Goal: Task Accomplishment & Management: Complete application form

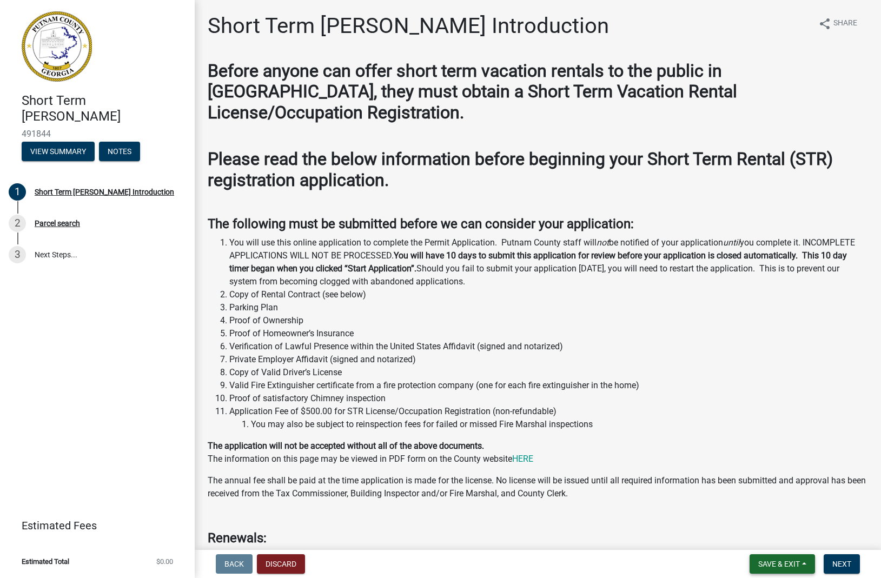
click at [783, 565] on span "Save & Exit" at bounding box center [779, 564] width 42 height 9
click at [775, 537] on button "Save & Exit" at bounding box center [772, 536] width 87 height 26
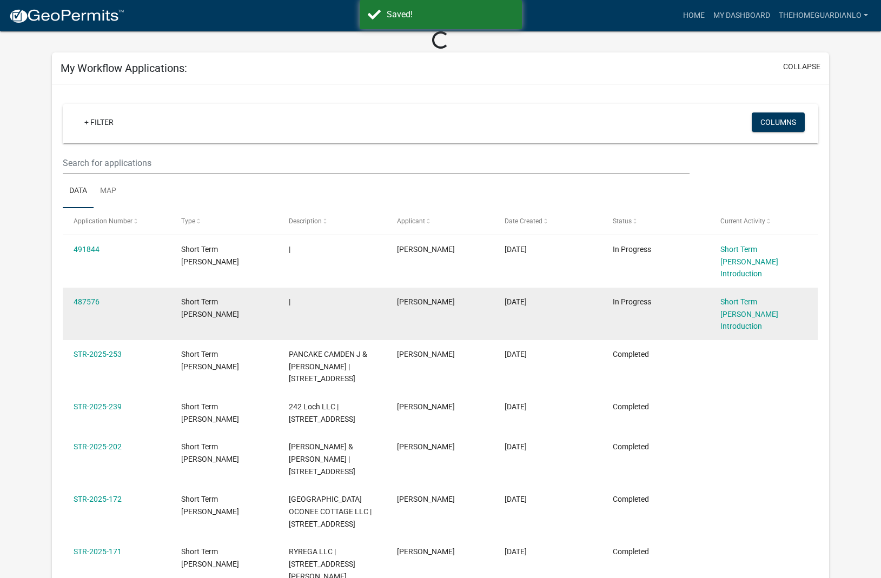
scroll to position [54, 0]
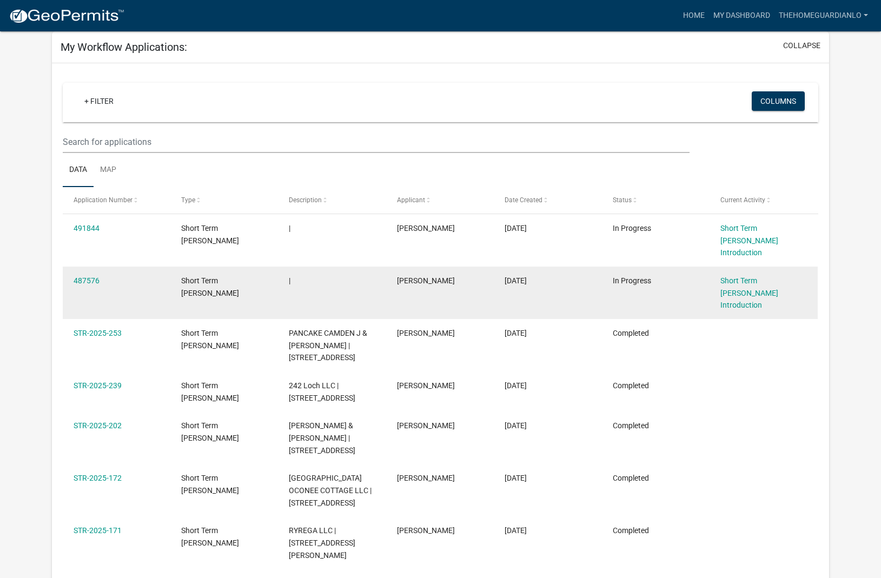
click at [564, 277] on datatable-body-cell "[DATE]" at bounding box center [548, 293] width 108 height 52
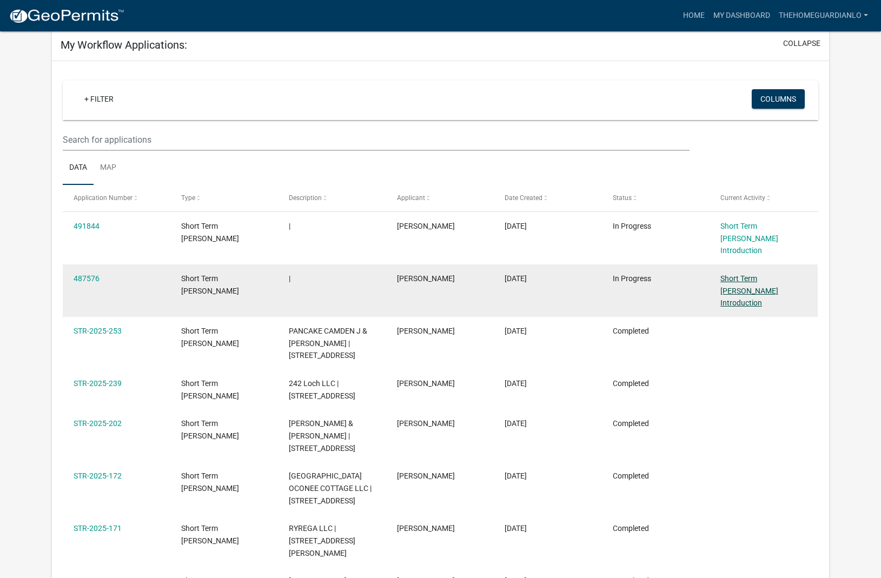
click at [743, 274] on link "Short Term [PERSON_NAME] Introduction" at bounding box center [750, 291] width 58 height 34
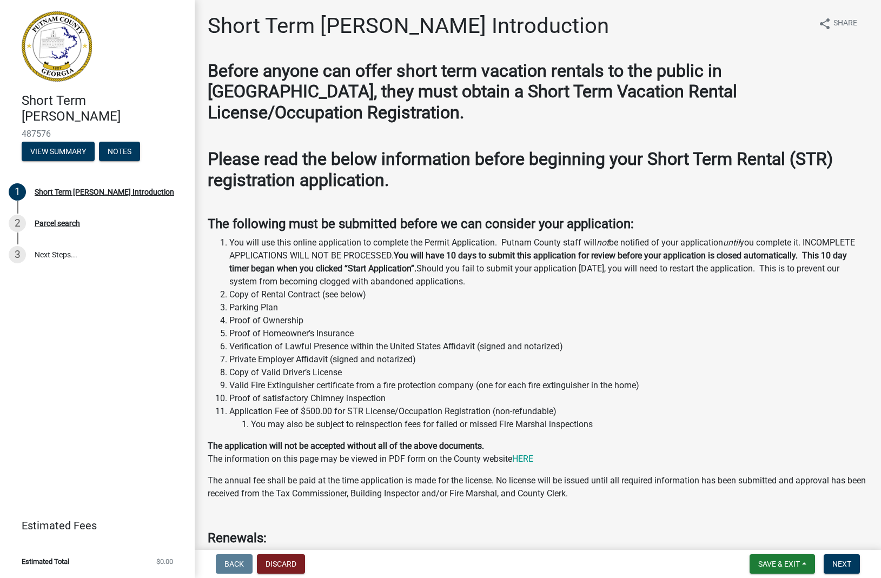
click at [236, 563] on span "Back" at bounding box center [234, 564] width 19 height 9
click at [795, 563] on span "Save & Exit" at bounding box center [779, 564] width 42 height 9
click at [776, 537] on button "Save & Exit" at bounding box center [772, 536] width 87 height 26
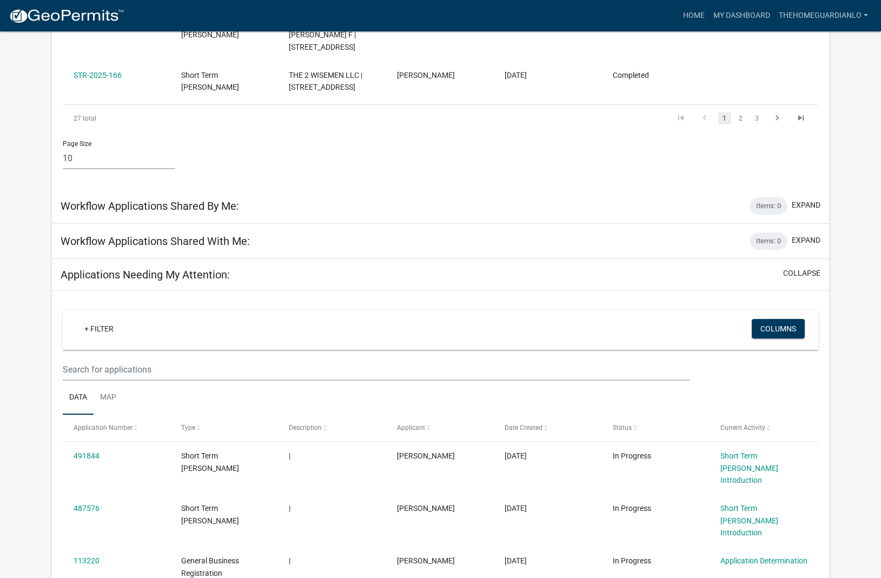
scroll to position [654, 0]
click at [813, 236] on button "expand" at bounding box center [806, 241] width 29 height 11
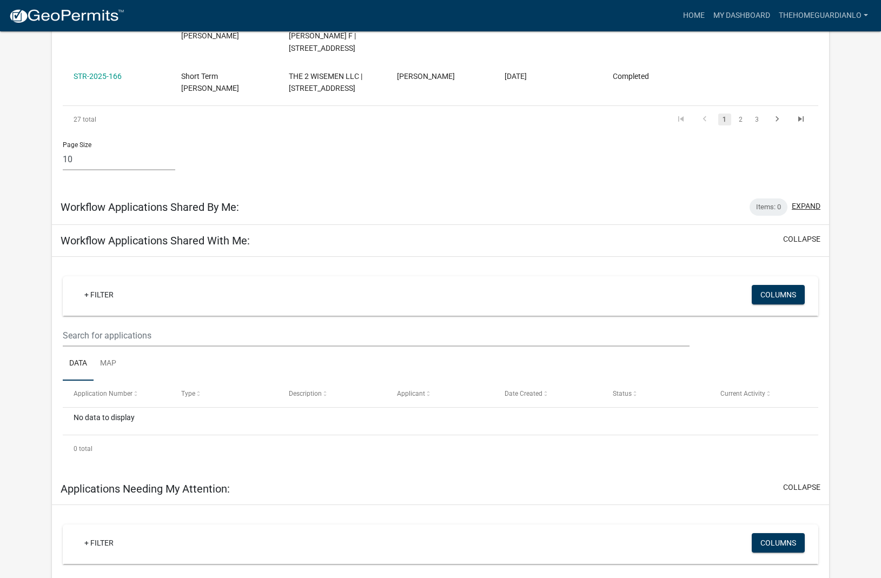
click at [811, 201] on button "expand" at bounding box center [806, 206] width 29 height 11
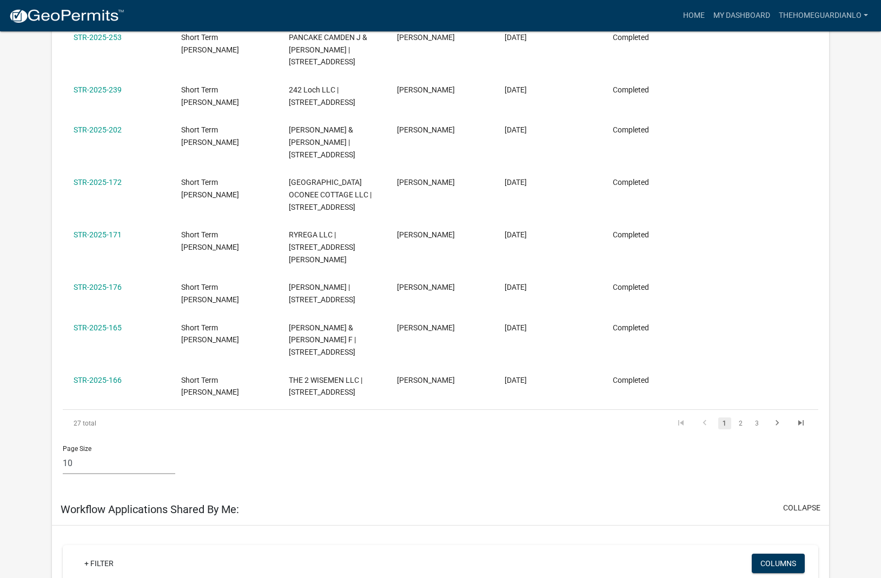
scroll to position [356, 0]
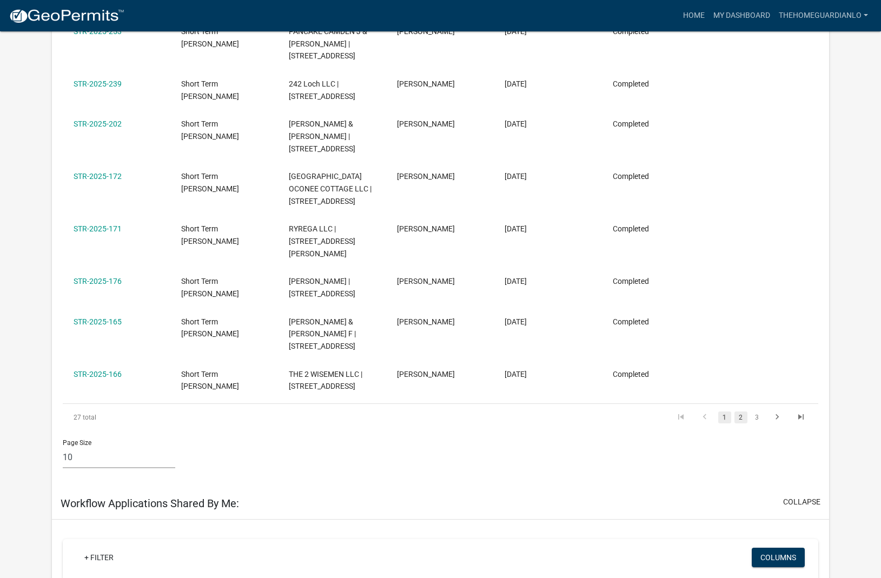
click at [746, 412] on link "2" at bounding box center [741, 418] width 13 height 12
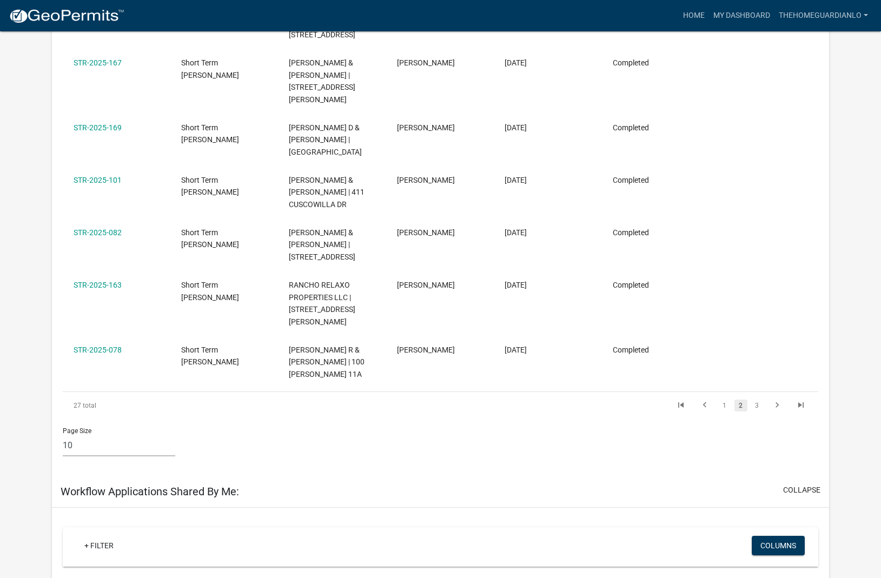
scroll to position [436, 0]
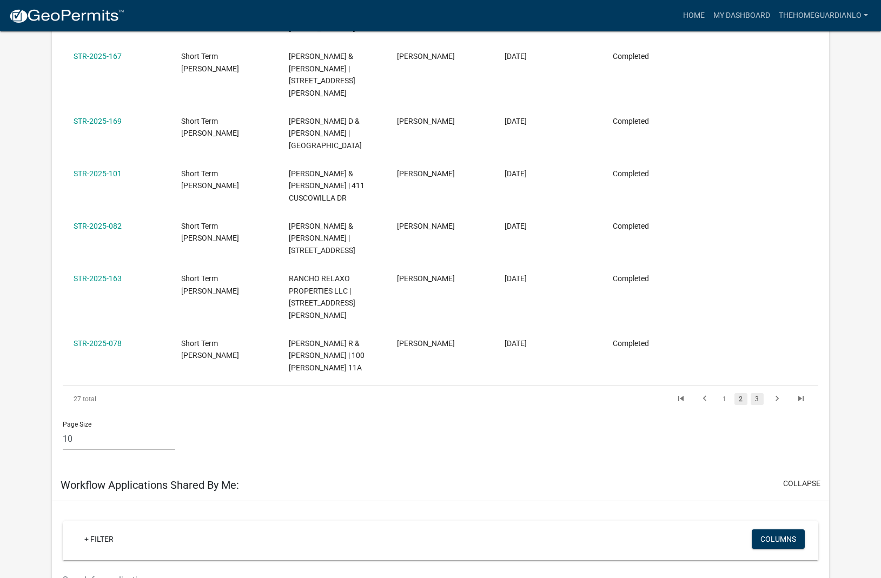
click at [758, 393] on link "3" at bounding box center [757, 399] width 13 height 12
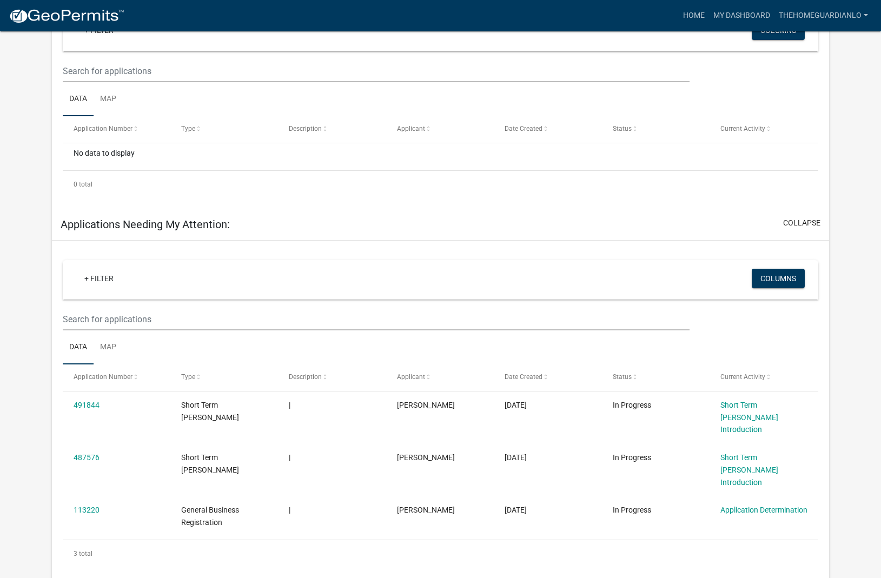
scroll to position [962, 0]
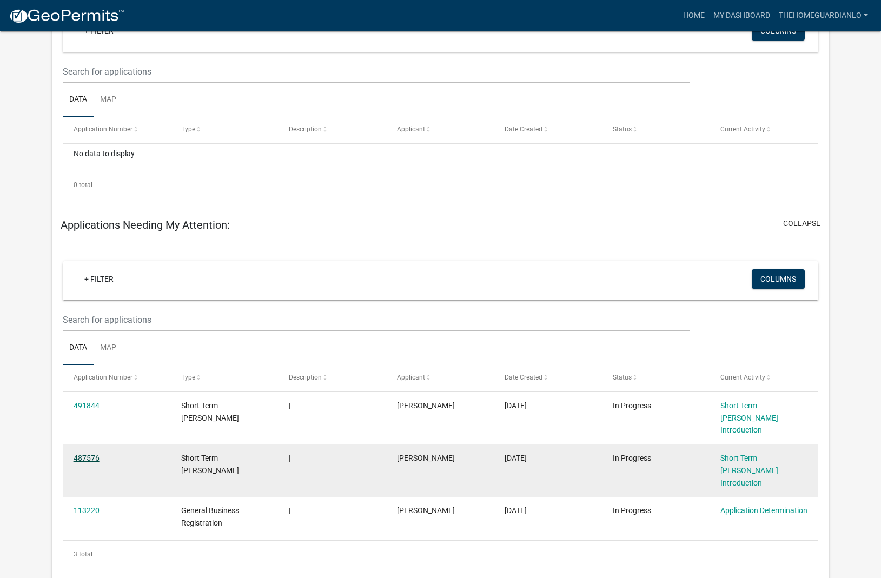
click at [85, 454] on link "487576" at bounding box center [87, 458] width 26 height 9
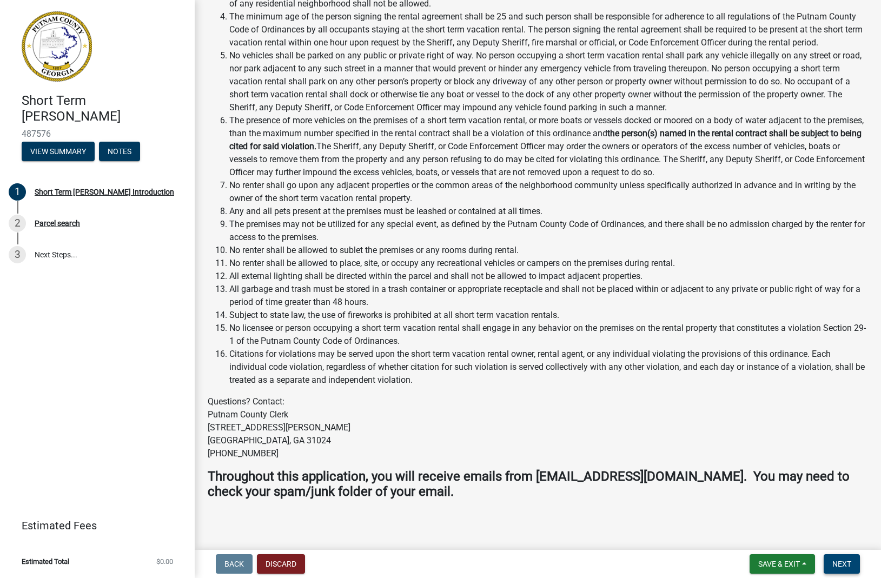
click at [833, 563] on span "Next" at bounding box center [842, 564] width 19 height 9
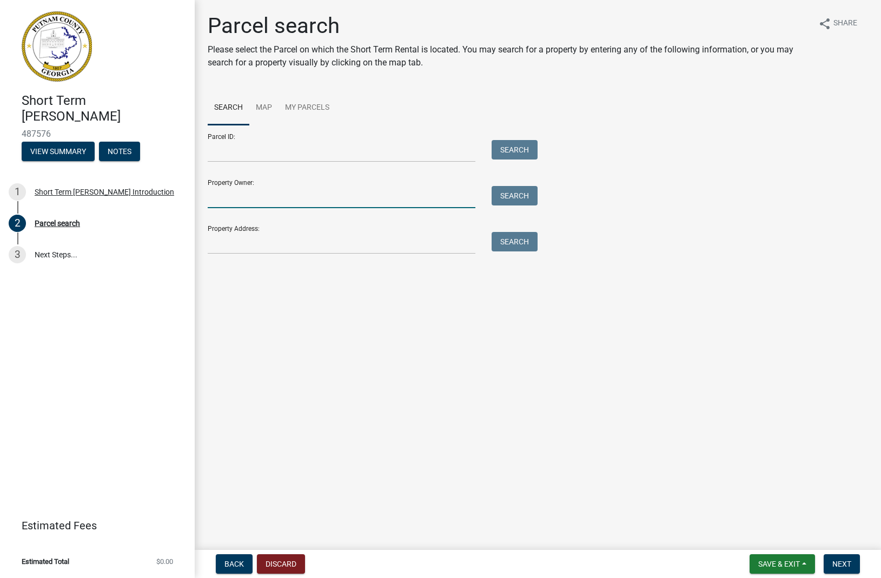
click at [234, 205] on input "Property Owner:" at bounding box center [342, 197] width 268 height 22
click at [236, 237] on input "Property Address:" at bounding box center [342, 243] width 268 height 22
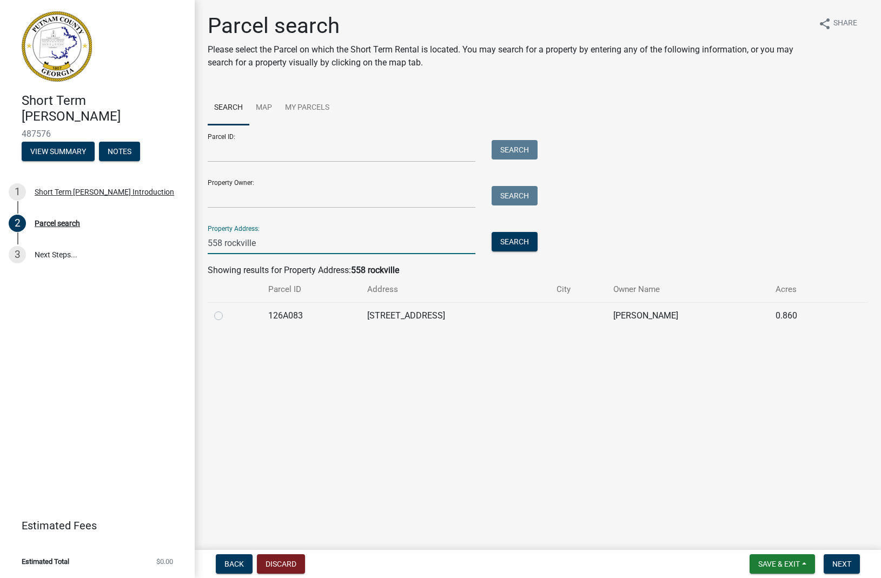
scroll to position [0, 1]
type input "558 rockville"
click at [227, 309] on label at bounding box center [227, 309] width 0 height 0
click at [227, 315] on input "radio" at bounding box center [230, 312] width 7 height 7
radio input "true"
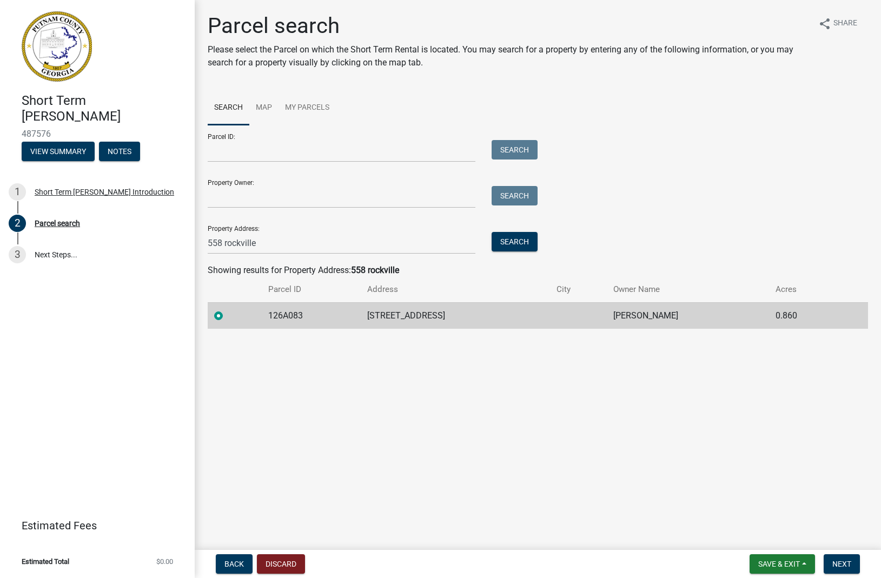
scroll to position [0, 0]
click at [839, 566] on span "Next" at bounding box center [842, 564] width 19 height 9
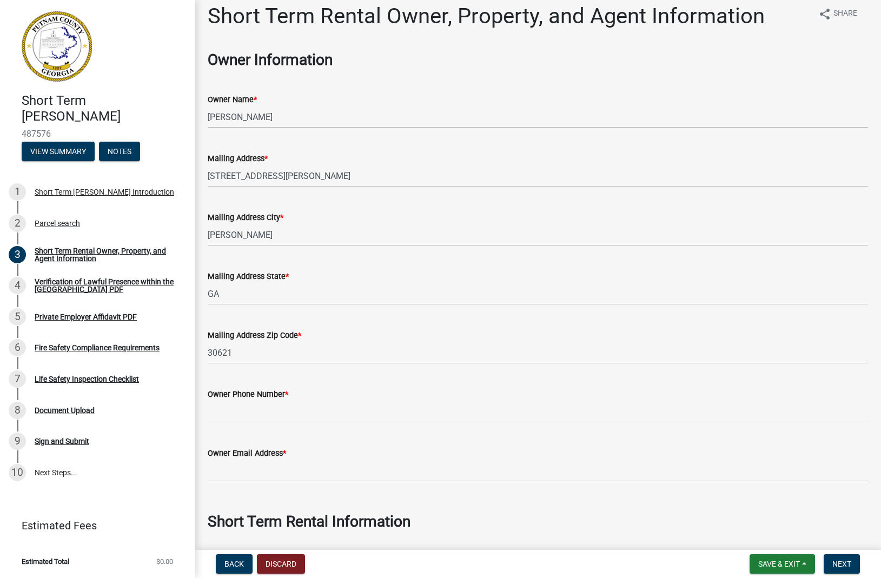
scroll to position [44, 0]
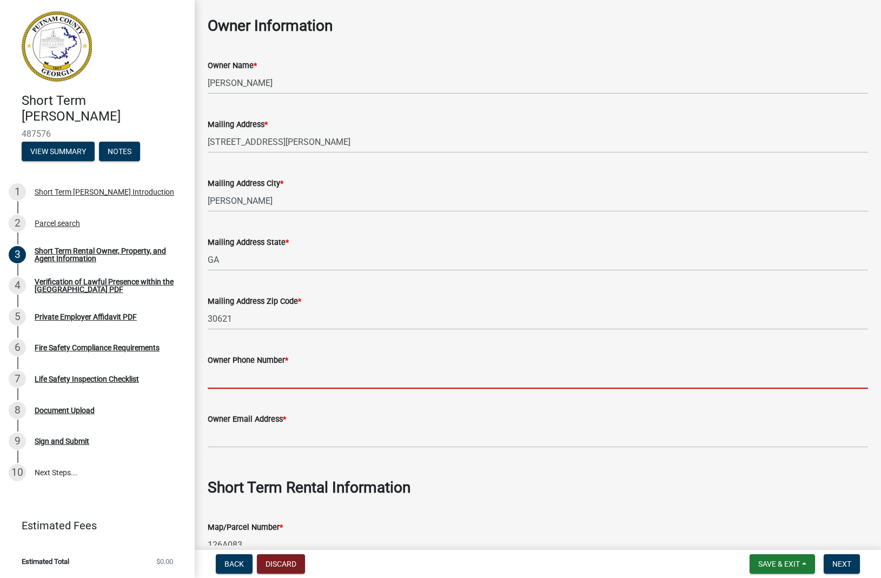
click at [240, 382] on input "Owner Phone Number *" at bounding box center [538, 378] width 661 height 22
type input "[PHONE_NUMBER]"
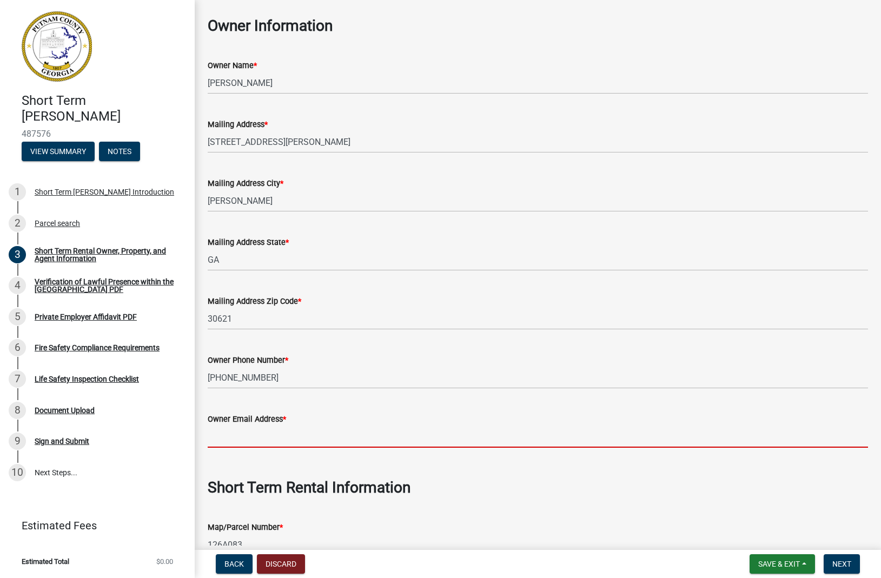
click at [233, 440] on input "Owner Email Address *" at bounding box center [538, 437] width 661 height 22
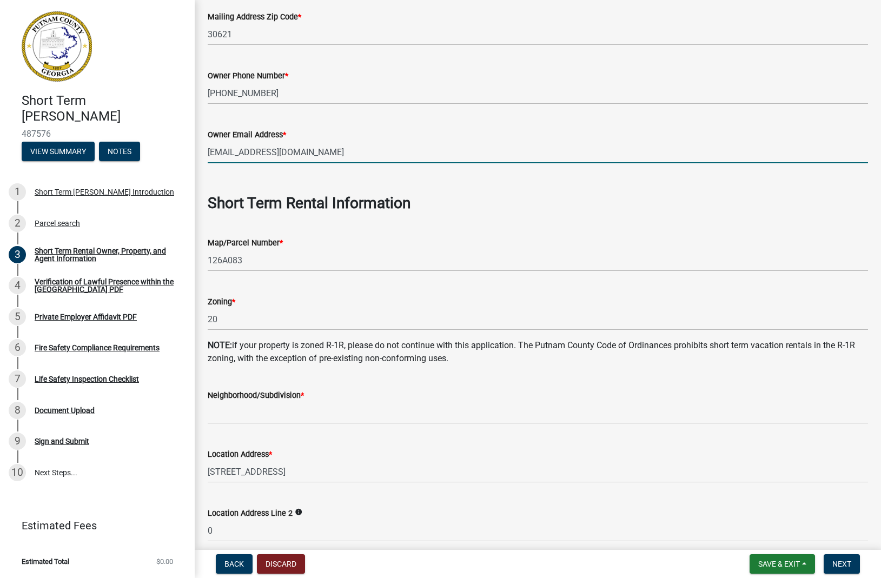
scroll to position [329, 0]
type input "[EMAIL_ADDRESS][DOMAIN_NAME]"
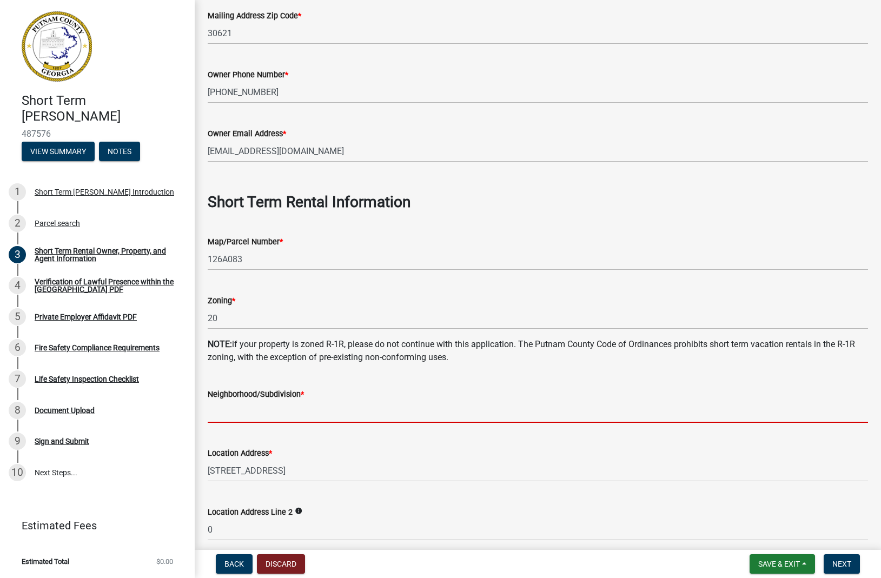
click at [249, 420] on input "Neighborhood/Subdivision *" at bounding box center [538, 412] width 661 height 22
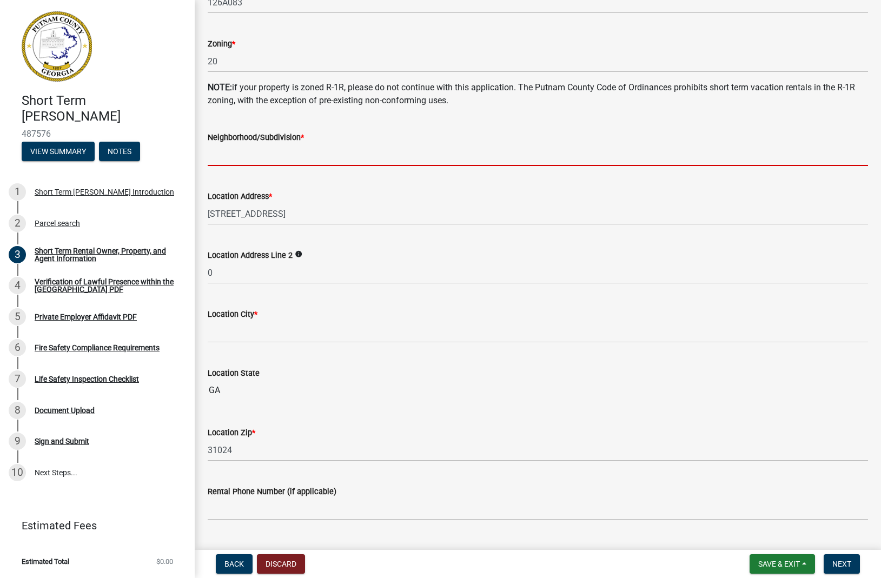
scroll to position [588, 0]
click at [230, 155] on input "Neighborhood/Subdivision *" at bounding box center [538, 154] width 661 height 22
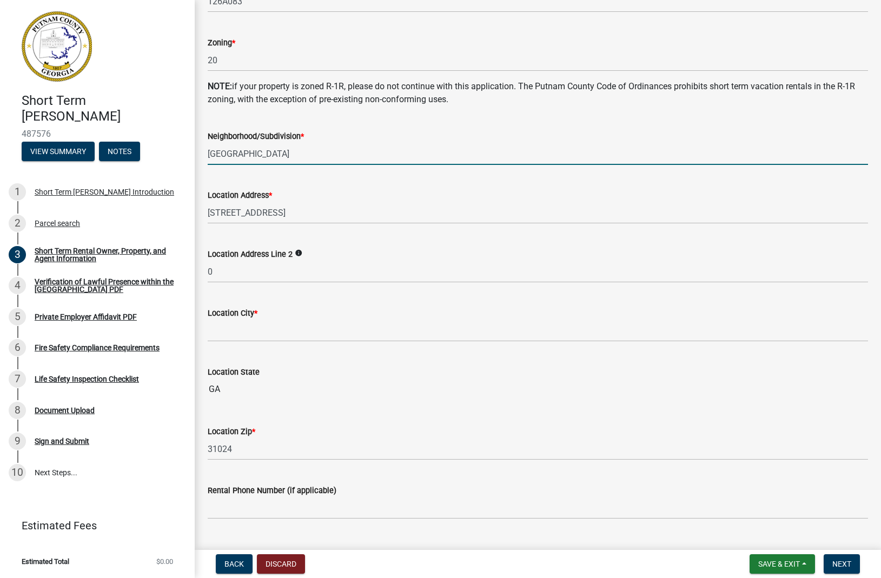
type input "[GEOGRAPHIC_DATA]"
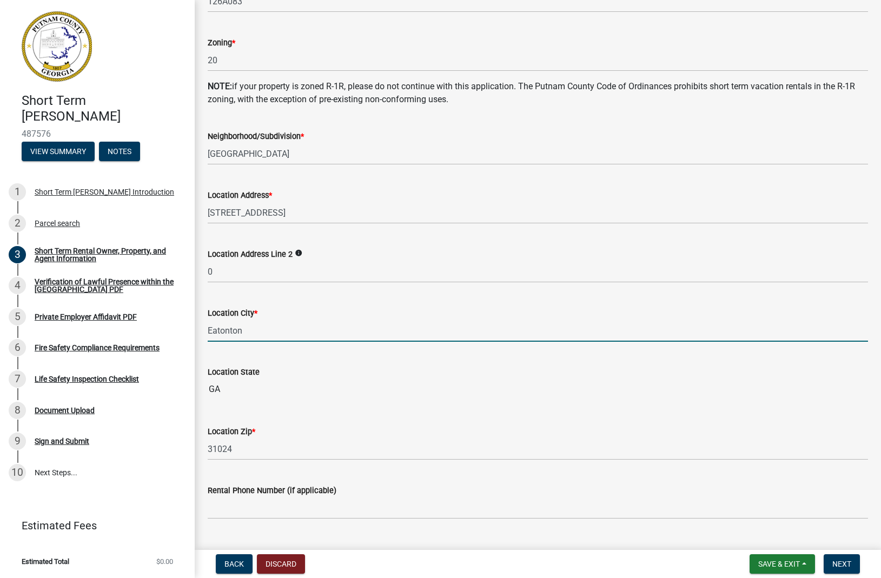
type input "Eatonton"
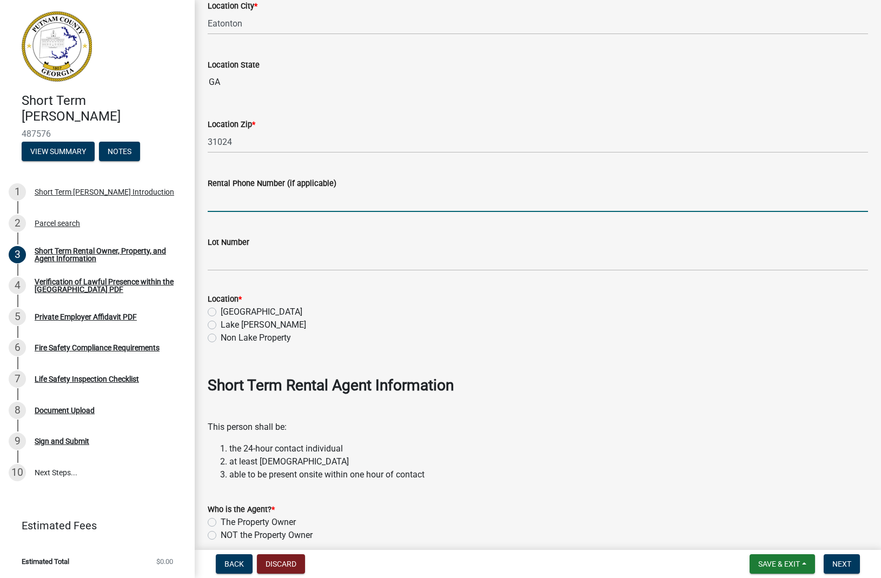
scroll to position [902, 0]
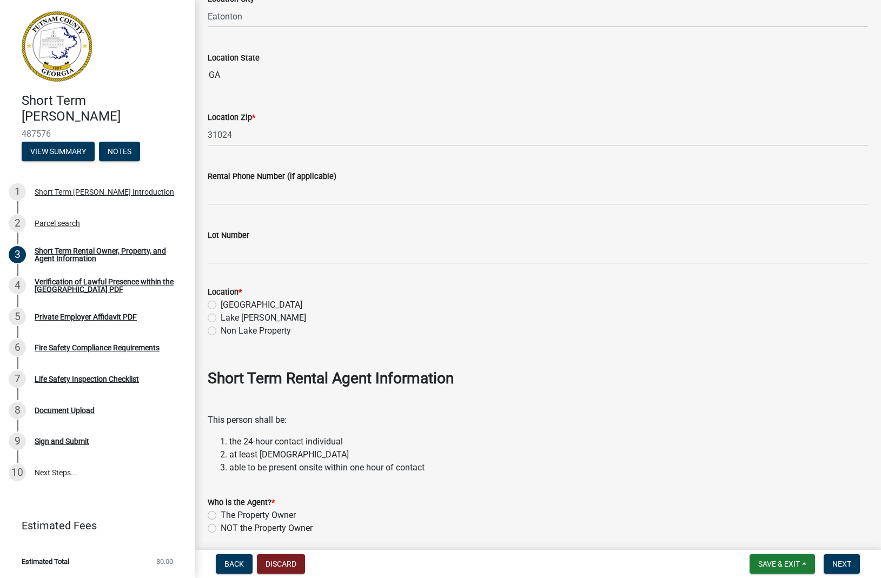
drag, startPoint x: 212, startPoint y: 318, endPoint x: 415, endPoint y: 355, distance: 207.4
click at [221, 317] on label "Lake [PERSON_NAME]" at bounding box center [263, 318] width 85 height 13
click at [221, 317] on input "Lake [PERSON_NAME]" at bounding box center [224, 315] width 7 height 7
radio input "true"
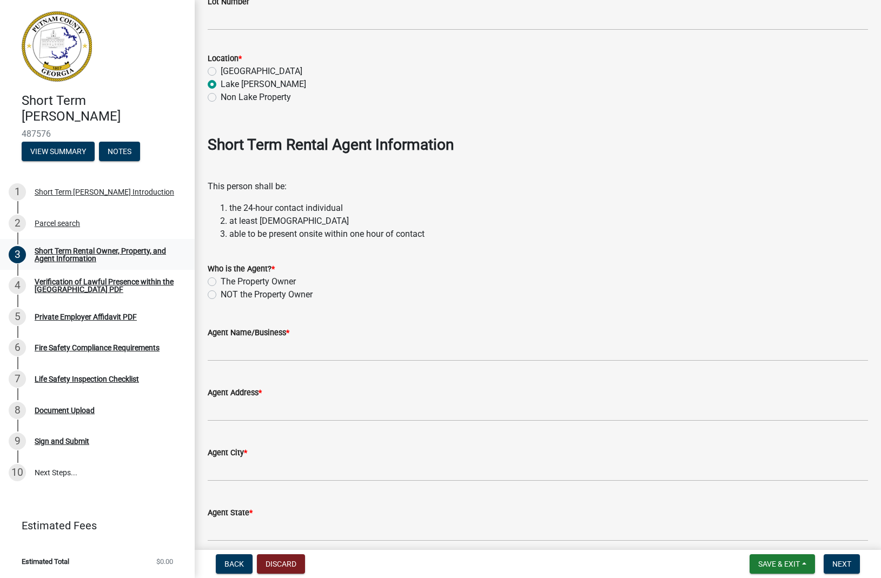
scroll to position [1151, 0]
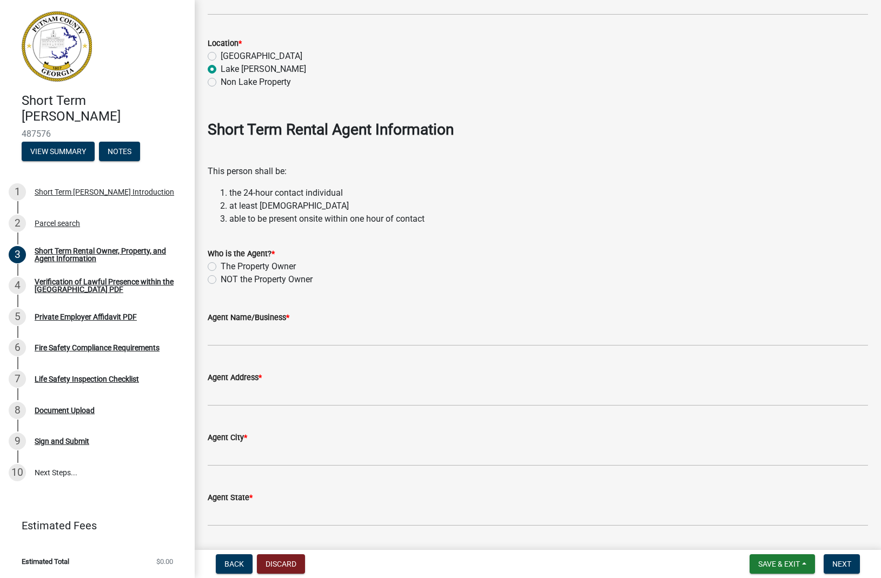
click at [221, 267] on label "The Property Owner" at bounding box center [258, 266] width 75 height 13
click at [221, 267] on input "The Property Owner" at bounding box center [224, 263] width 7 height 7
radio input "true"
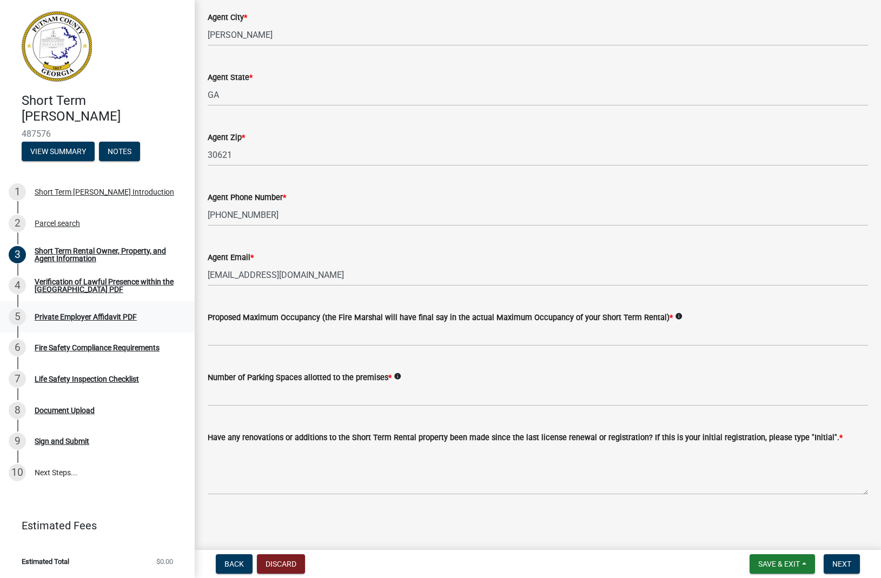
scroll to position [1574, 0]
click at [261, 333] on input "text" at bounding box center [538, 335] width 661 height 22
type input "10"
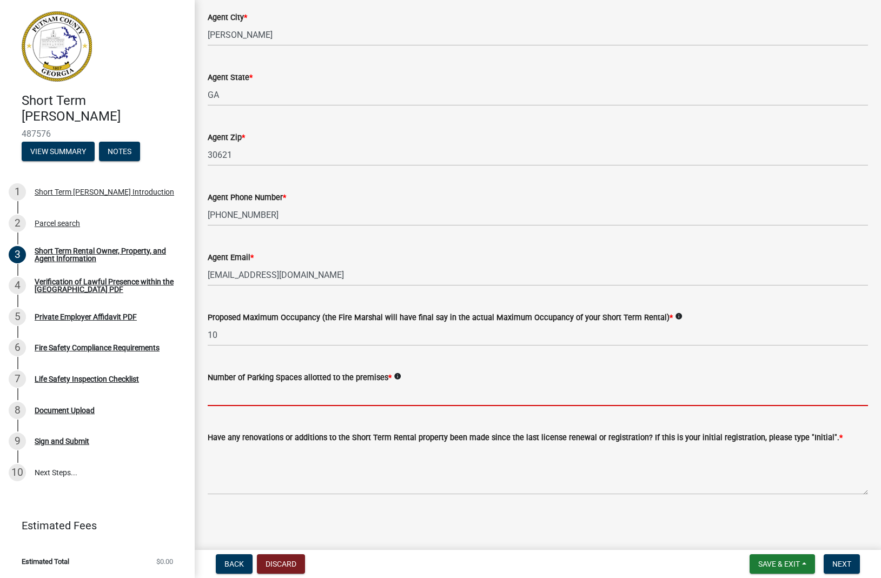
click at [261, 385] on input "text" at bounding box center [538, 395] width 661 height 22
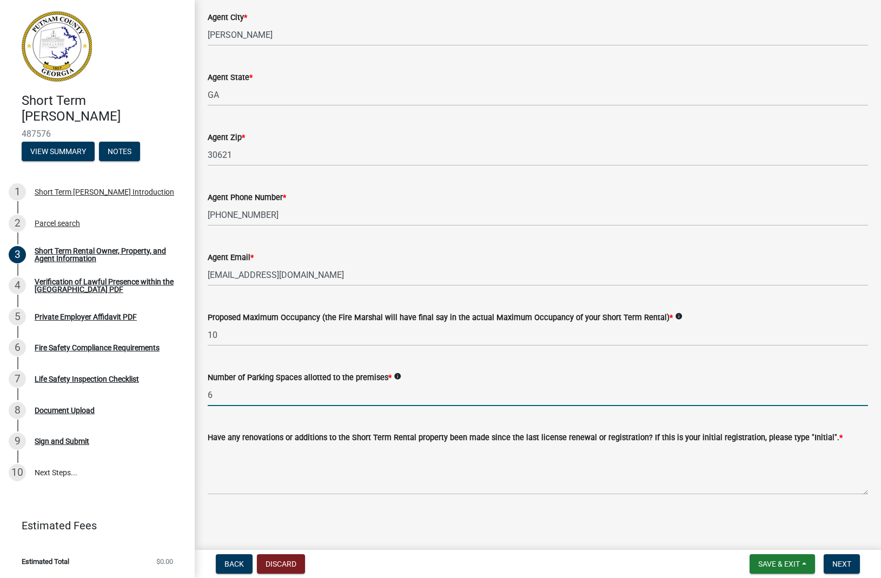
type input "6"
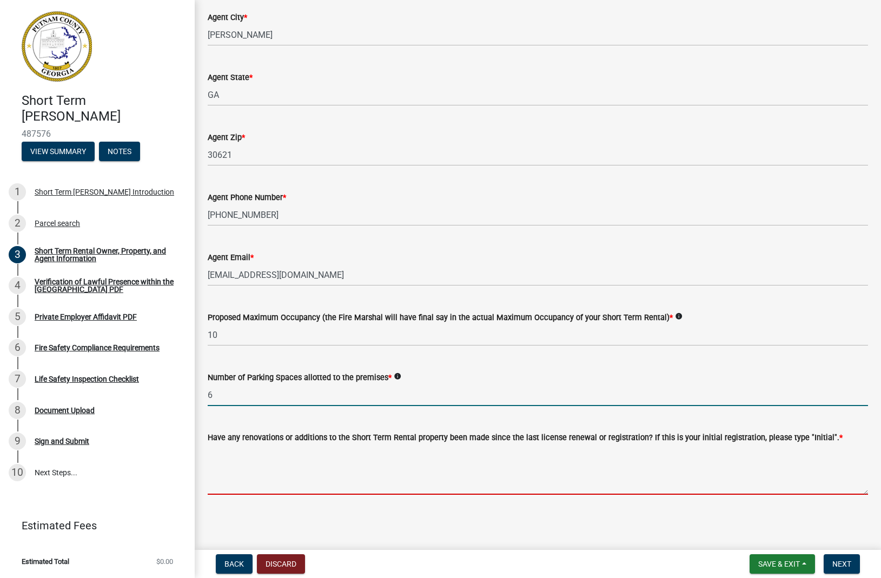
drag, startPoint x: 247, startPoint y: 489, endPoint x: 318, endPoint y: 484, distance: 71.1
click at [248, 489] on textarea "Have any renovations or additions to the Short Term Rental property been made s…" at bounding box center [538, 469] width 661 height 51
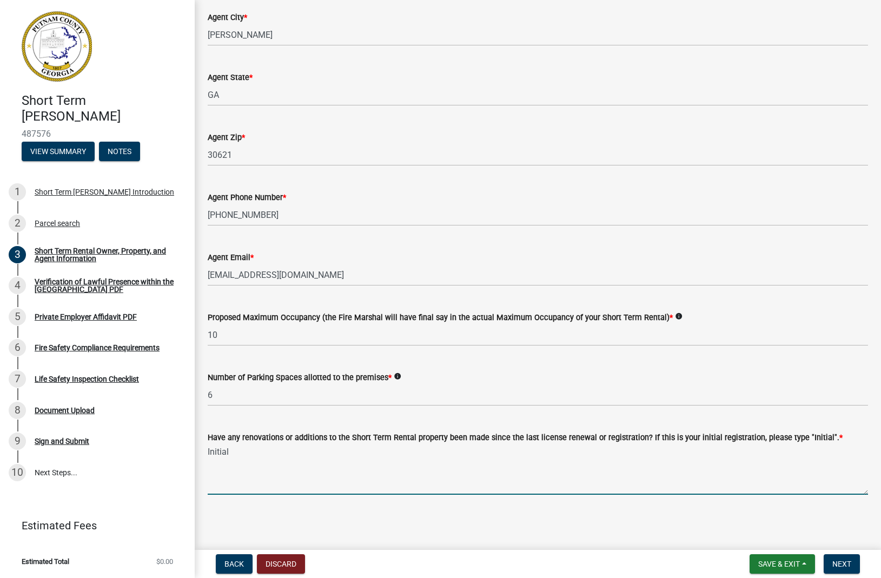
scroll to position [0, 0]
type textarea "Initial"
click at [847, 562] on span "Next" at bounding box center [842, 564] width 19 height 9
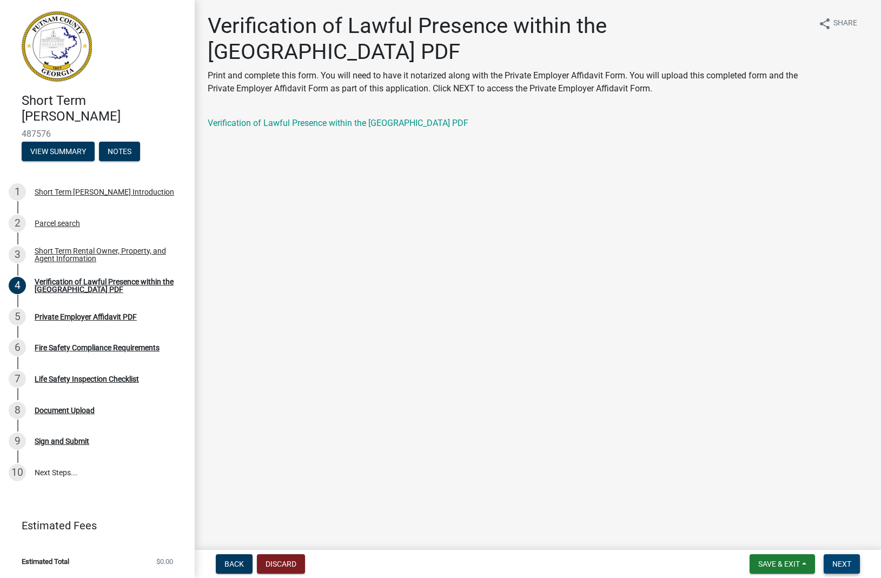
click at [837, 559] on button "Next" at bounding box center [842, 564] width 36 height 19
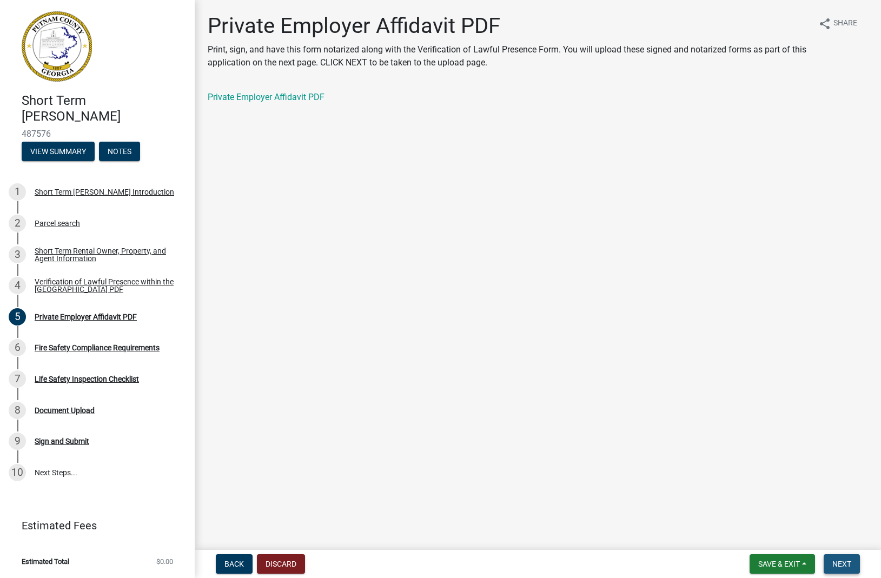
click at [841, 568] on span "Next" at bounding box center [842, 564] width 19 height 9
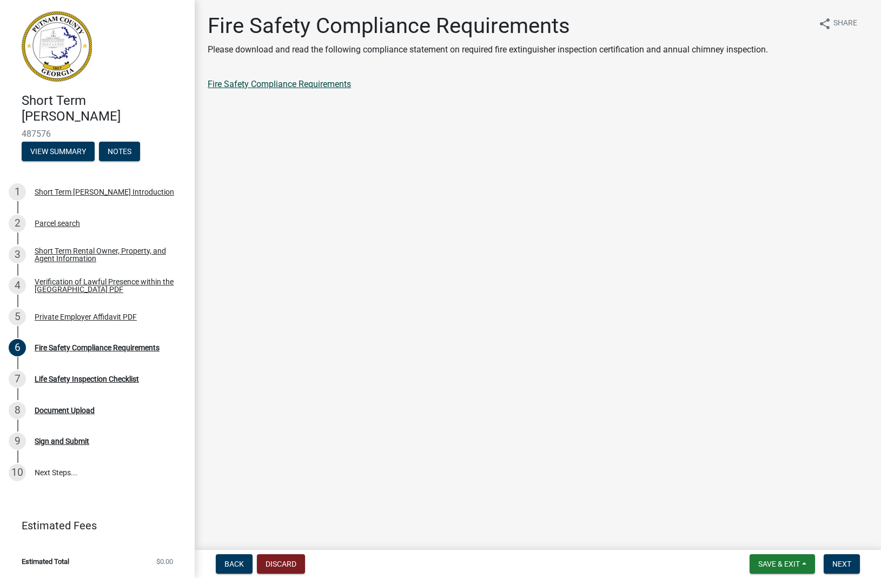
click at [263, 85] on link "Fire Safety Compliance Requirements" at bounding box center [279, 84] width 143 height 10
click at [843, 565] on span "Next" at bounding box center [842, 564] width 19 height 9
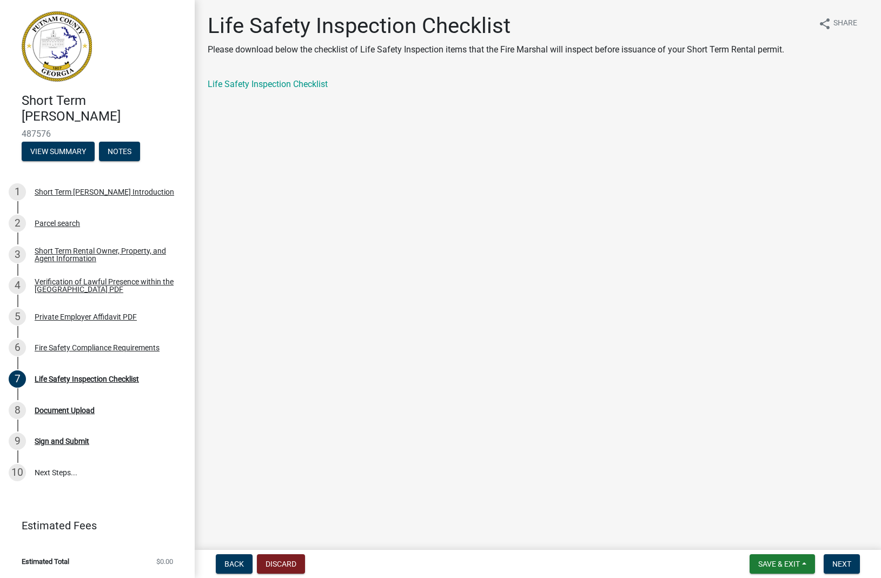
scroll to position [1, 1]
click at [82, 381] on div "Life Safety Inspection Checklist" at bounding box center [87, 379] width 104 height 8
click at [270, 85] on link "Life Safety Inspection Checklist" at bounding box center [268, 84] width 120 height 10
drag, startPoint x: 839, startPoint y: 563, endPoint x: 847, endPoint y: 559, distance: 8.2
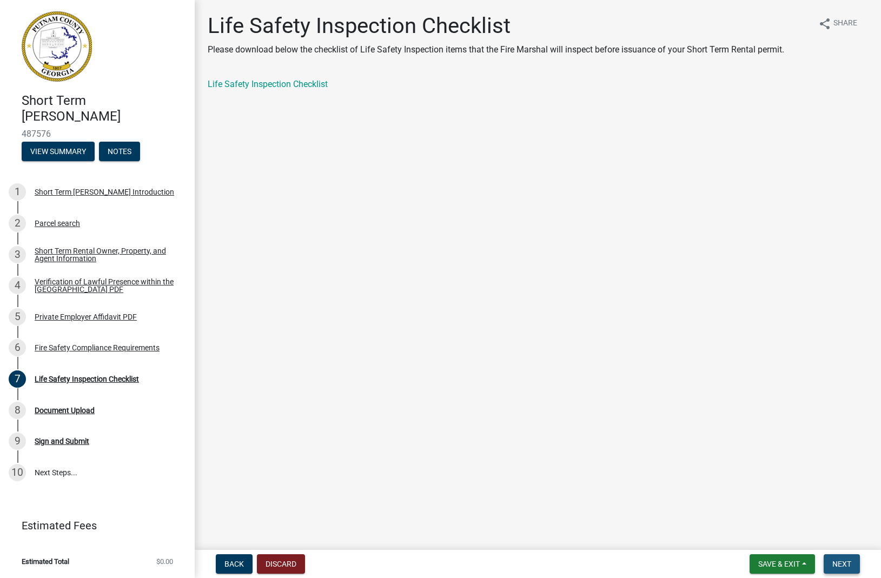
click at [840, 563] on span "Next" at bounding box center [842, 564] width 19 height 9
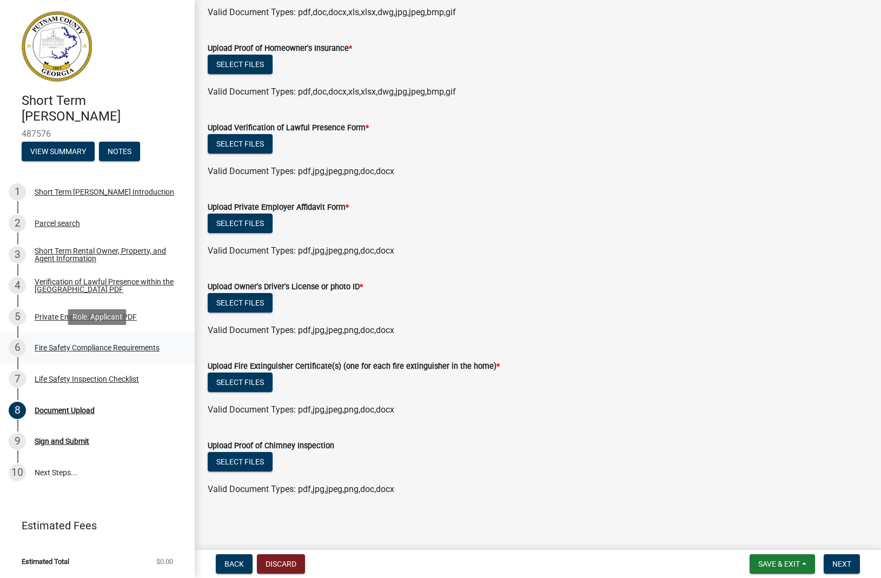
click at [123, 346] on div "Fire Safety Compliance Requirements" at bounding box center [97, 348] width 125 height 8
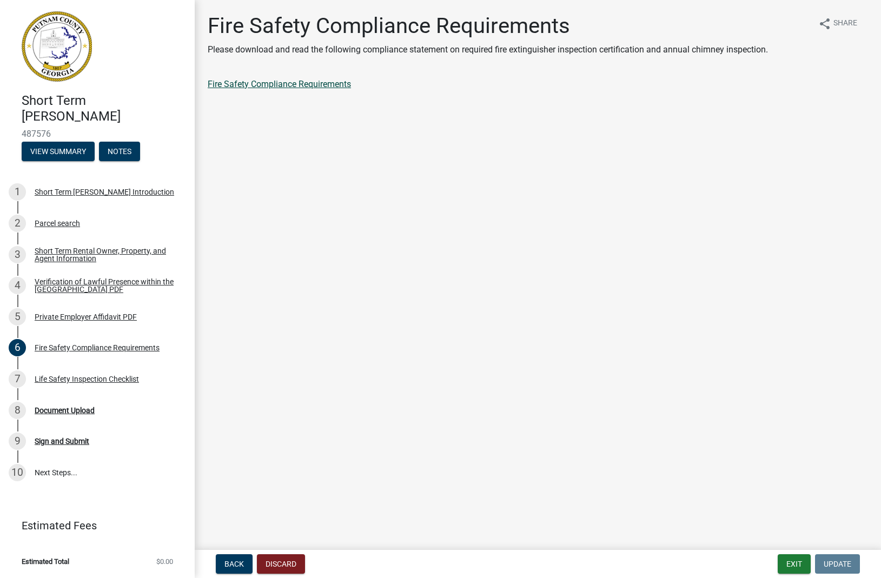
click at [294, 85] on link "Fire Safety Compliance Requirements" at bounding box center [279, 84] width 143 height 10
click at [840, 566] on span "Update" at bounding box center [838, 564] width 28 height 9
click at [42, 378] on div "Life Safety Inspection Checklist" at bounding box center [87, 379] width 104 height 8
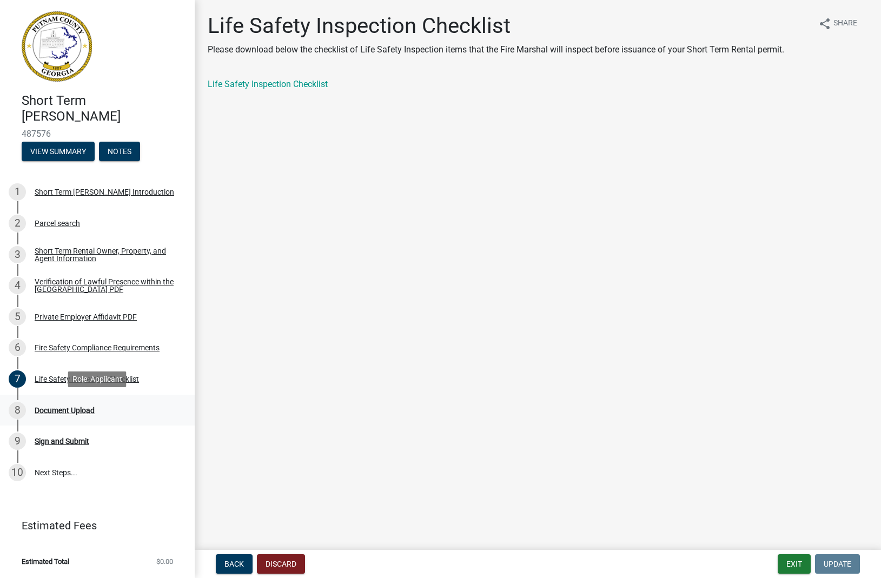
click at [64, 411] on div "Document Upload" at bounding box center [65, 411] width 60 height 8
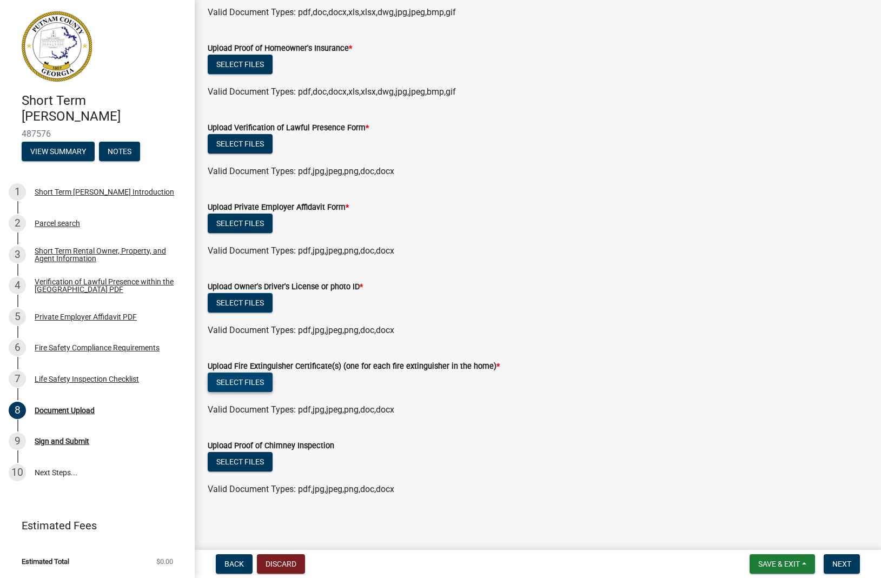
click at [247, 380] on button "Select files" at bounding box center [240, 382] width 65 height 19
